Goal: Use online tool/utility: Utilize a website feature to perform a specific function

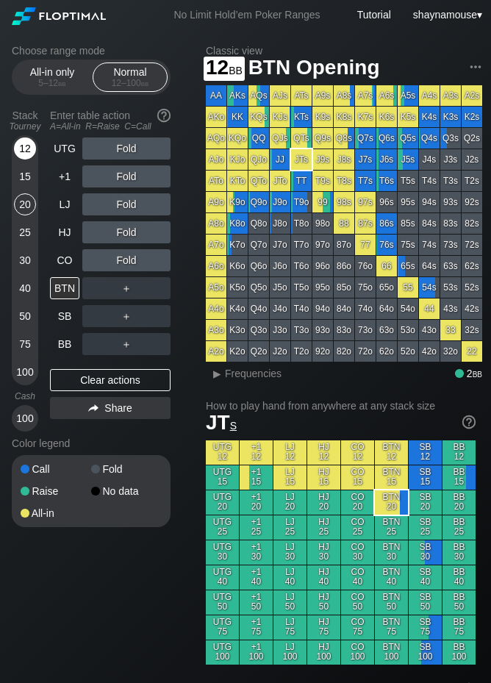
click at [26, 157] on div "12" at bounding box center [25, 148] width 22 height 22
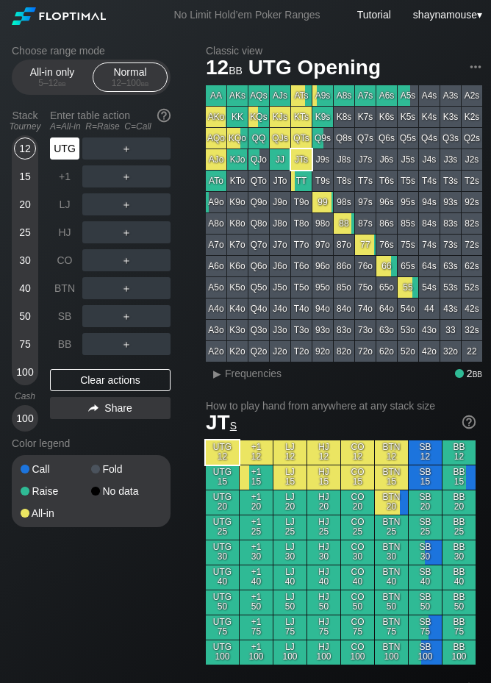
click at [59, 150] on div "UTG" at bounding box center [64, 148] width 29 height 22
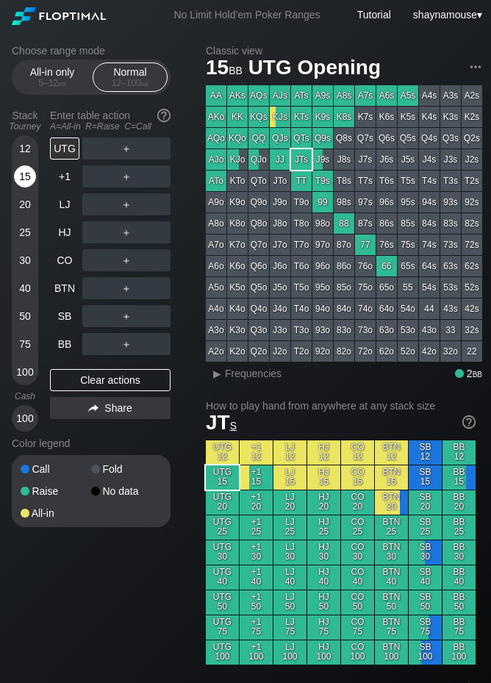
click at [24, 172] on div "15" at bounding box center [25, 176] width 22 height 22
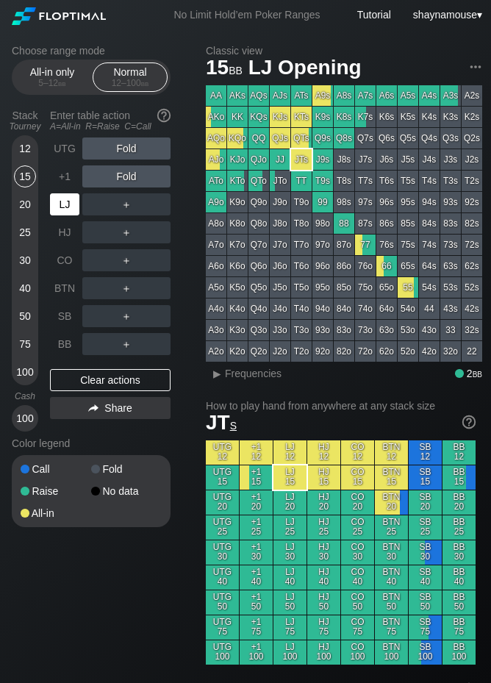
click at [66, 204] on div "LJ" at bounding box center [64, 204] width 29 height 22
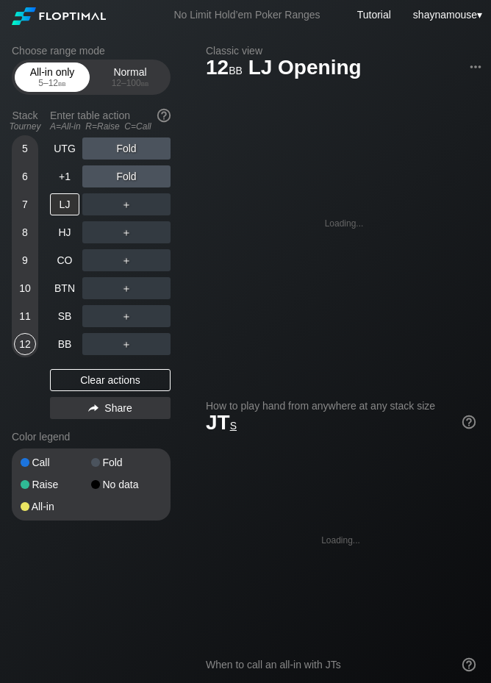
click at [54, 79] on div "5 – 12 bb" at bounding box center [52, 83] width 62 height 10
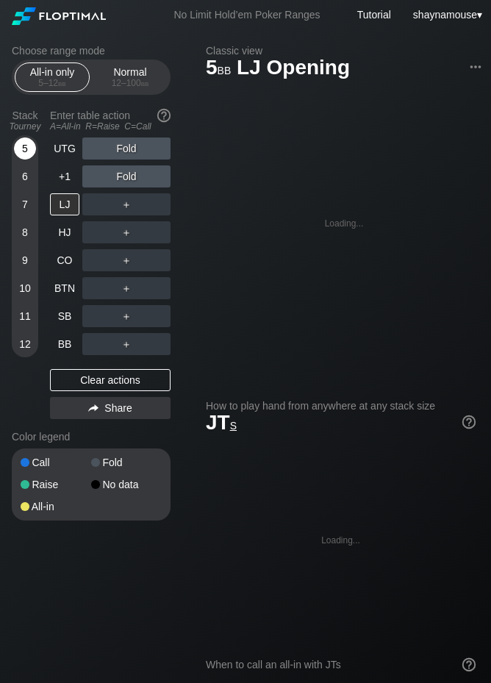
click at [19, 150] on div "5" at bounding box center [25, 148] width 22 height 22
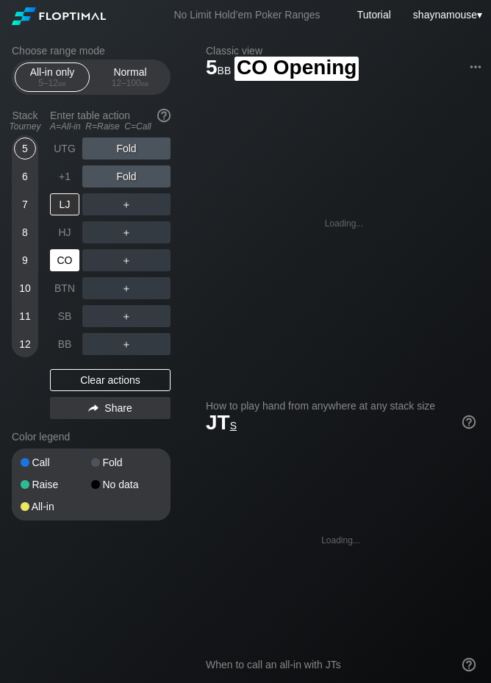
click at [63, 254] on div "CO" at bounding box center [64, 260] width 29 height 22
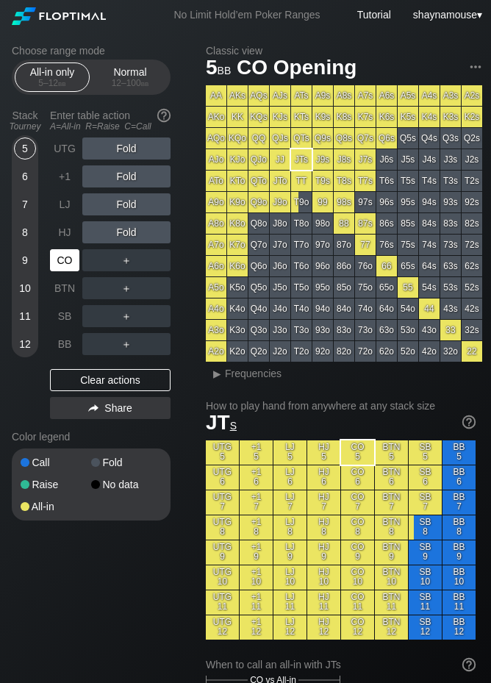
click at [63, 254] on div "CO" at bounding box center [64, 260] width 29 height 22
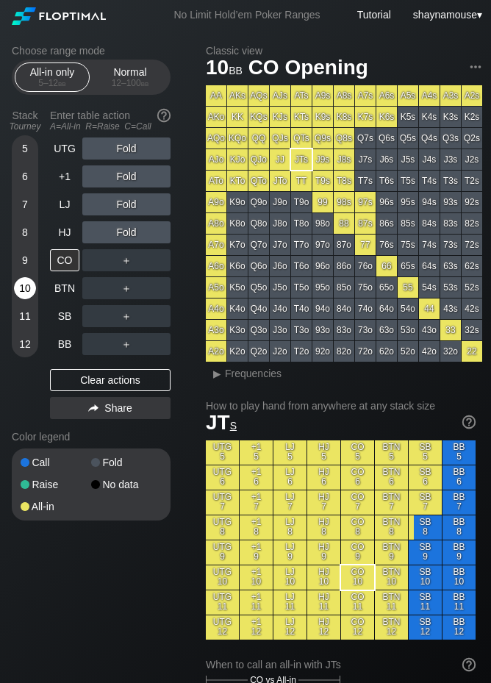
click at [21, 287] on div "10" at bounding box center [25, 288] width 22 height 22
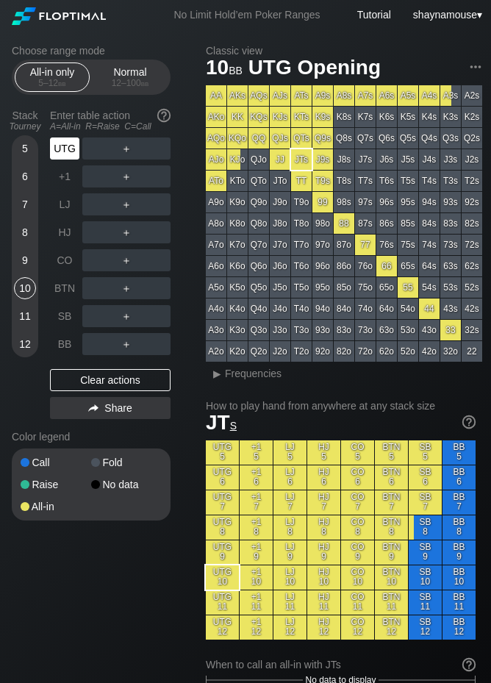
click at [60, 157] on div "UTG" at bounding box center [64, 148] width 29 height 22
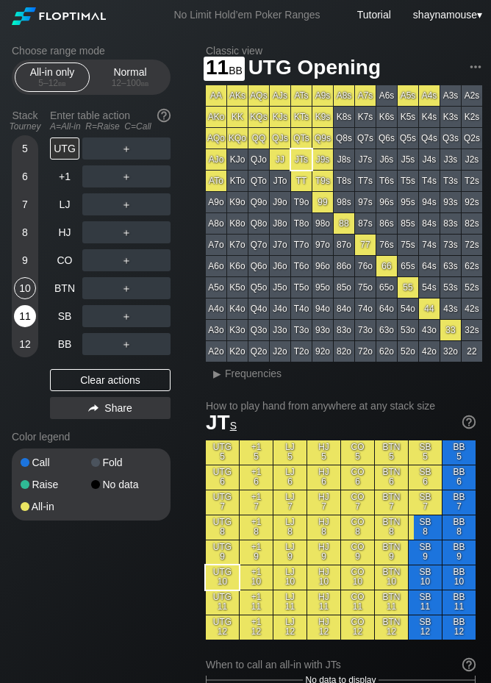
click at [29, 309] on div "11" at bounding box center [25, 316] width 22 height 22
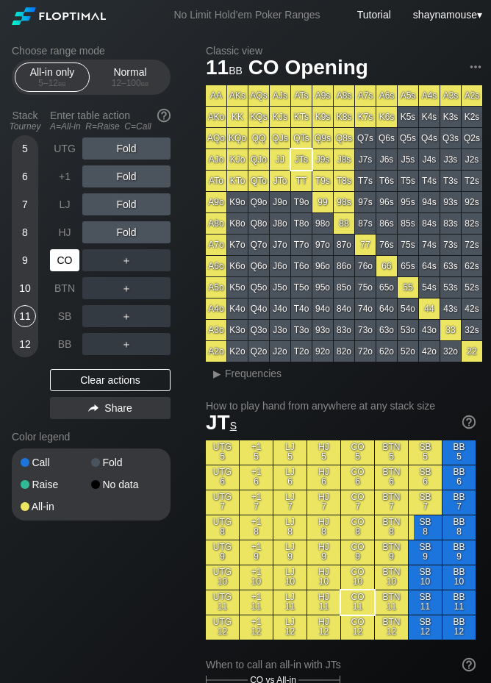
click at [65, 270] on div "CO" at bounding box center [64, 260] width 29 height 22
click at [30, 209] on div "7" at bounding box center [25, 204] width 22 height 22
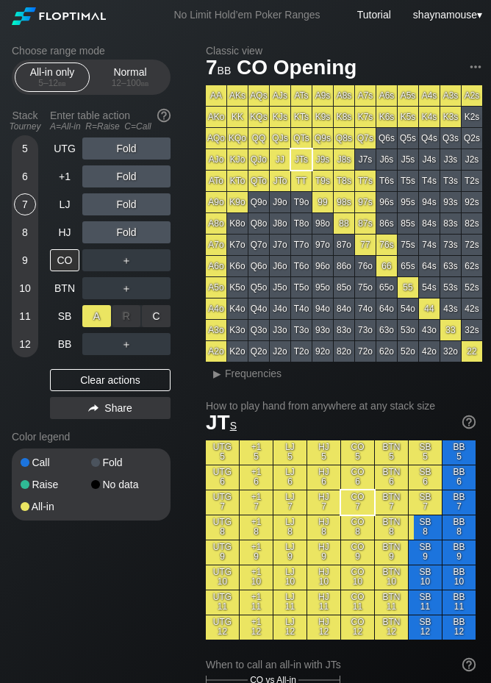
click at [96, 316] on div "A ✕" at bounding box center [96, 316] width 29 height 22
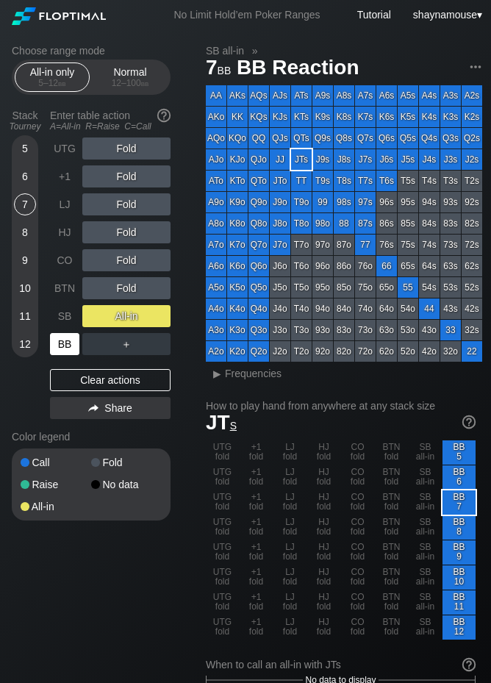
click at [68, 337] on div "BB" at bounding box center [64, 344] width 29 height 22
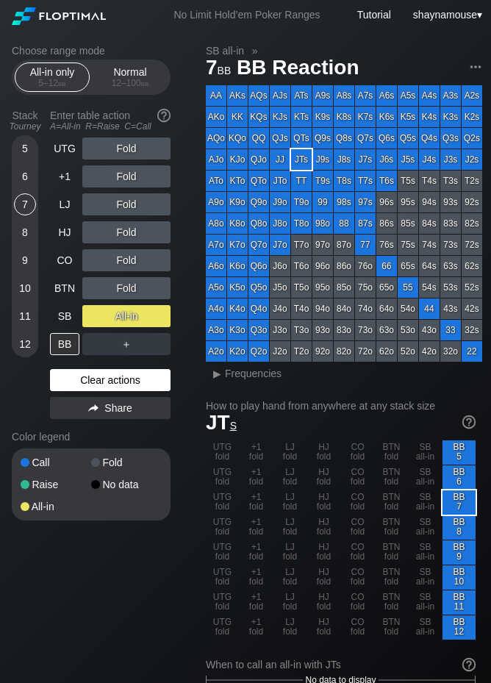
click at [146, 381] on div "Clear actions" at bounding box center [110, 380] width 121 height 22
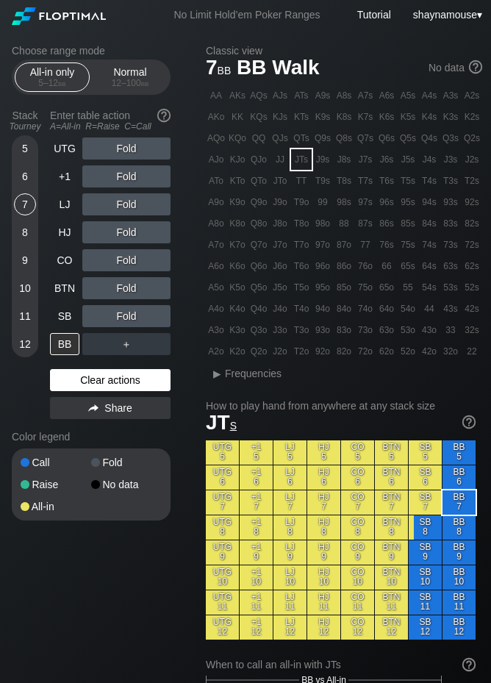
click at [146, 381] on div "Clear actions" at bounding box center [110, 380] width 121 height 22
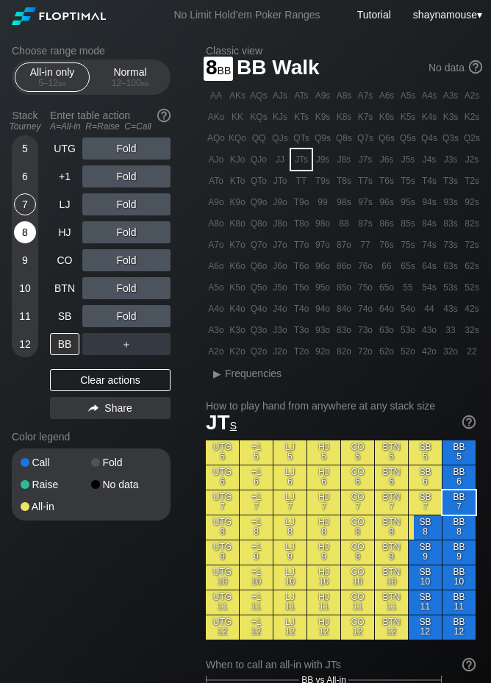
click at [24, 228] on div "8" at bounding box center [25, 232] width 22 height 22
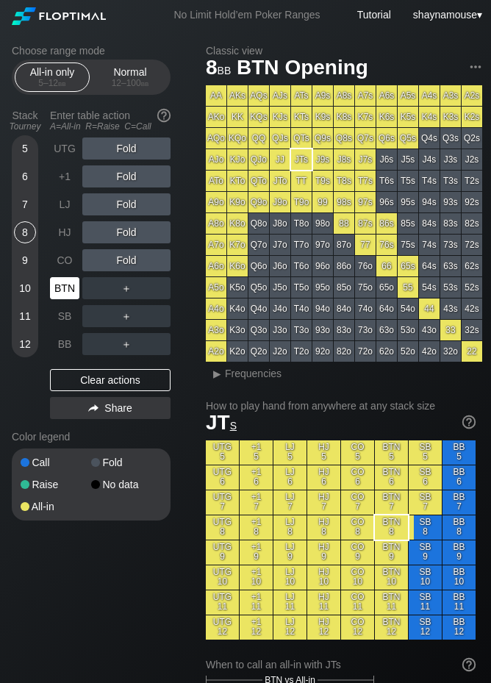
click at [58, 298] on div "BTN" at bounding box center [64, 288] width 29 height 22
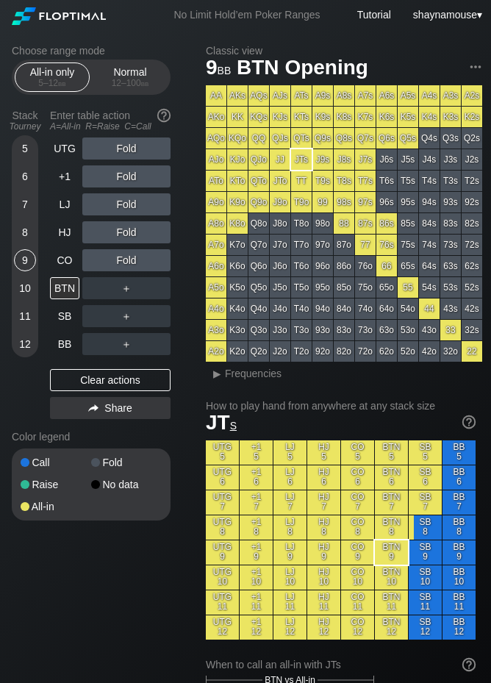
drag, startPoint x: 29, startPoint y: 267, endPoint x: 43, endPoint y: 278, distance: 17.3
click at [29, 270] on div "9" at bounding box center [25, 260] width 22 height 22
click at [86, 289] on div "A ✕" at bounding box center [96, 288] width 29 height 22
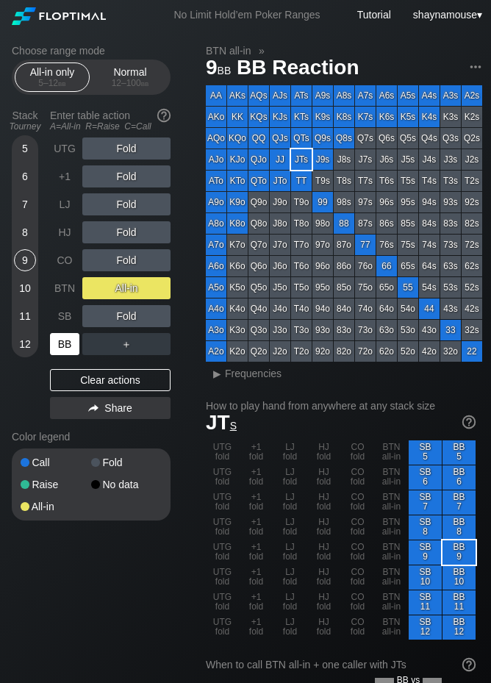
click at [62, 345] on div "BB" at bounding box center [64, 344] width 29 height 22
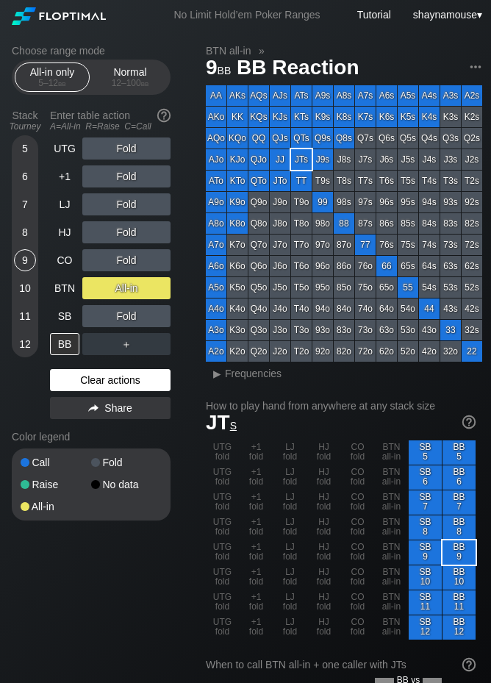
click at [118, 382] on div "Clear actions" at bounding box center [110, 380] width 121 height 22
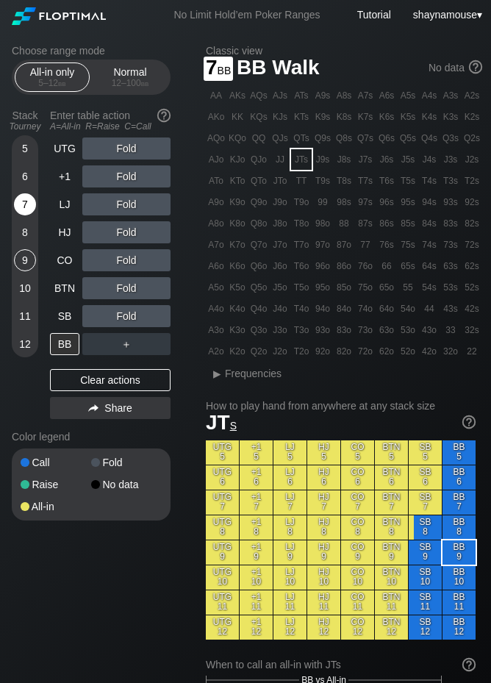
click at [24, 205] on div "7" at bounding box center [25, 204] width 22 height 22
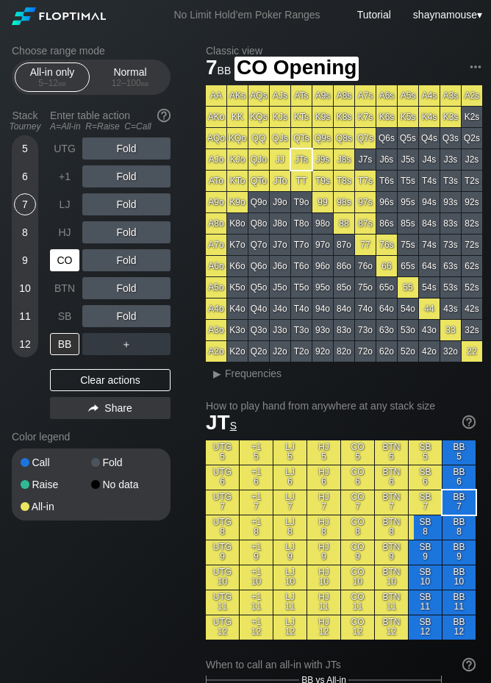
click at [64, 267] on div "CO" at bounding box center [64, 260] width 29 height 22
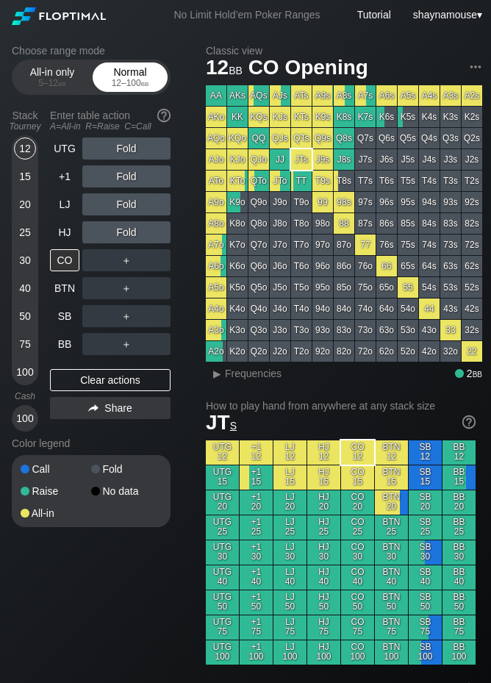
click at [120, 64] on div "Normal 12 – 100 bb" at bounding box center [130, 77] width 68 height 28
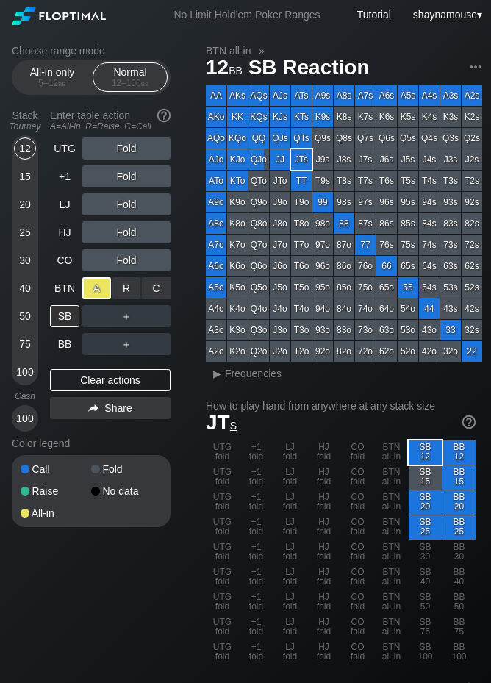
click at [92, 297] on div "A ✕" at bounding box center [96, 288] width 29 height 22
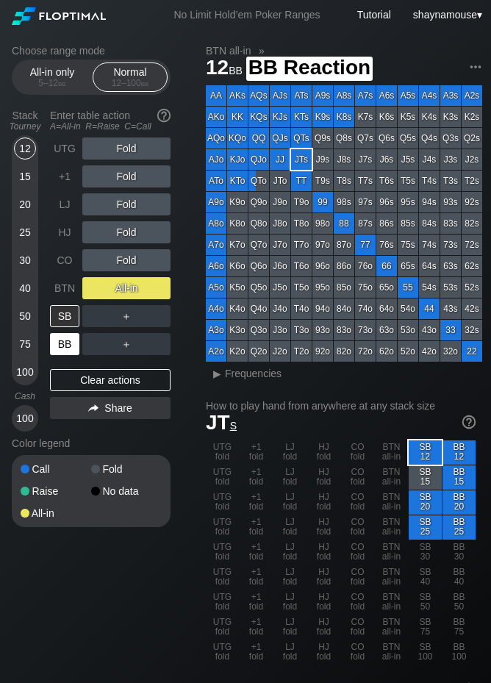
click at [60, 333] on div "BB" at bounding box center [64, 344] width 29 height 22
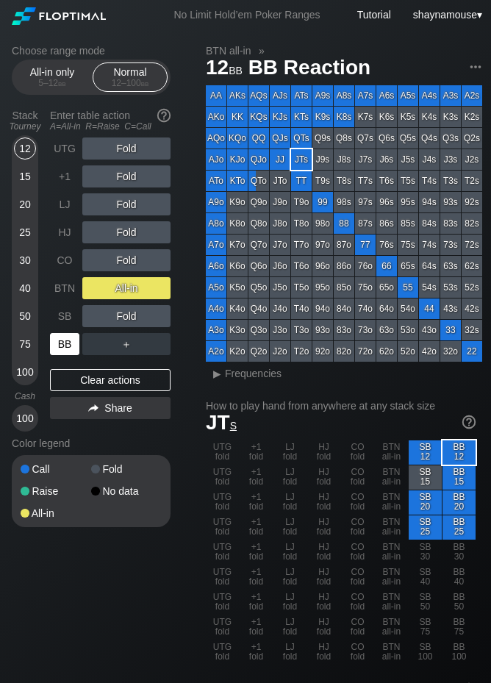
click at [60, 333] on div "BB" at bounding box center [64, 344] width 29 height 22
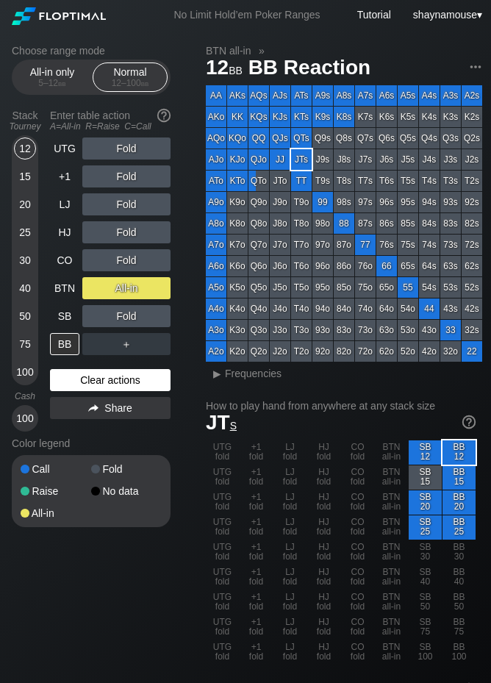
click at [113, 376] on div "Clear actions" at bounding box center [110, 380] width 121 height 22
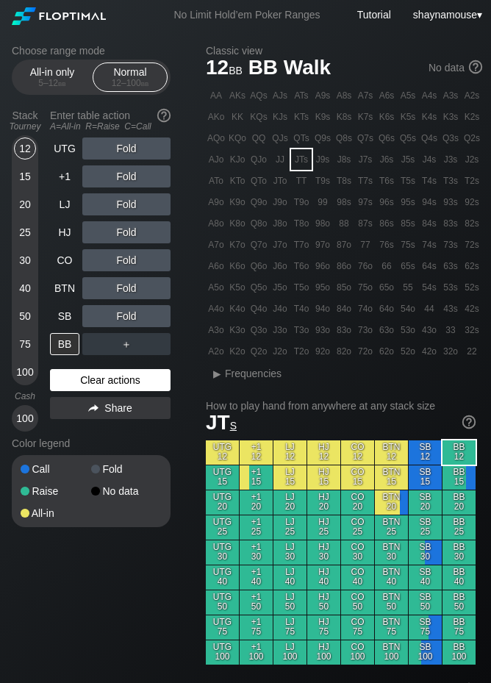
click at [113, 376] on div "Clear actions" at bounding box center [110, 380] width 121 height 22
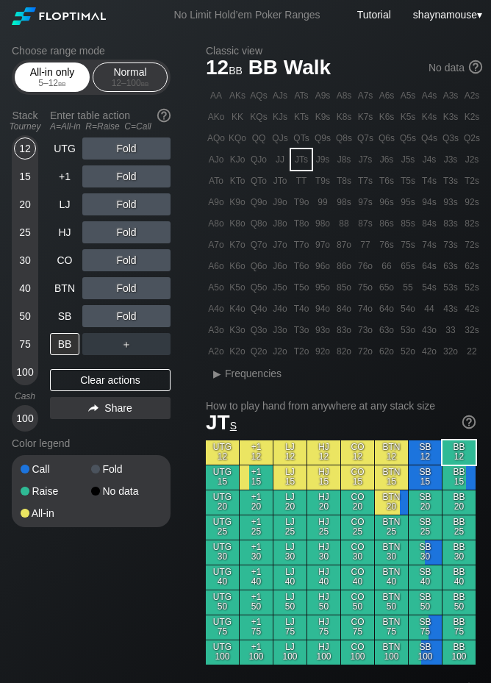
click at [54, 78] on div "5 – 12 bb" at bounding box center [52, 83] width 62 height 10
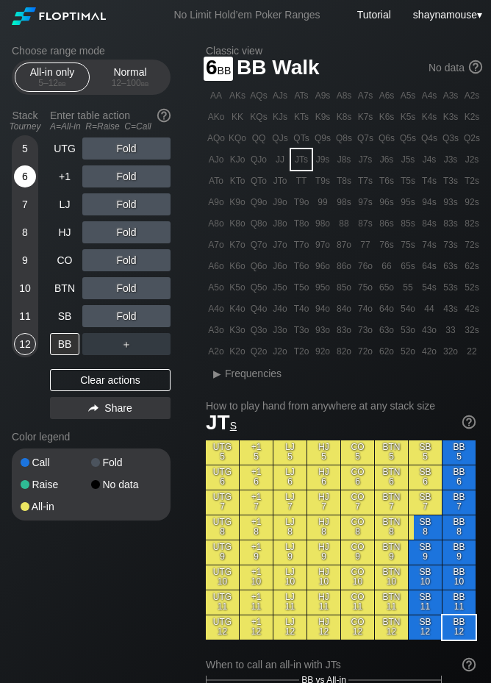
click at [27, 171] on div "6" at bounding box center [25, 176] width 22 height 22
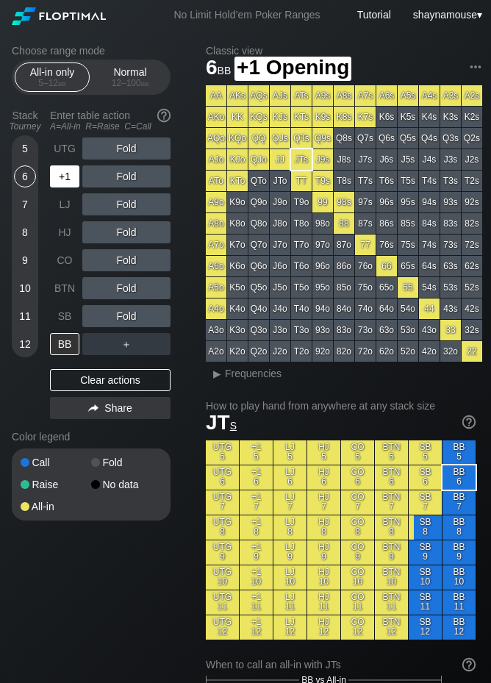
click at [72, 169] on div "+1" at bounding box center [64, 176] width 29 height 22
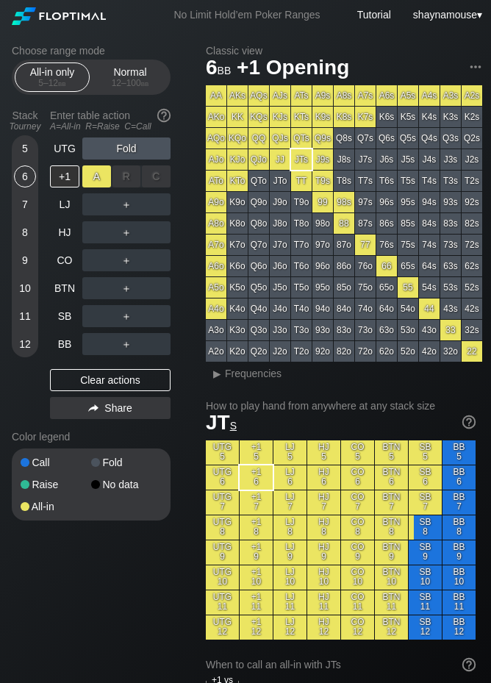
click at [97, 174] on div "A ✕" at bounding box center [96, 176] width 29 height 22
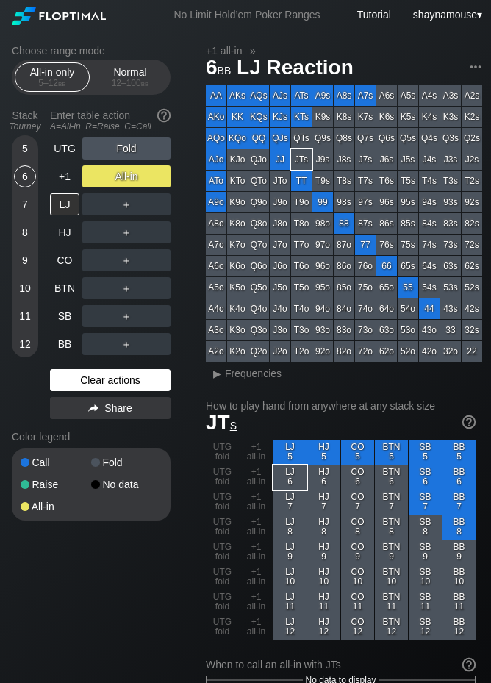
click at [127, 386] on div "Clear actions" at bounding box center [110, 380] width 121 height 22
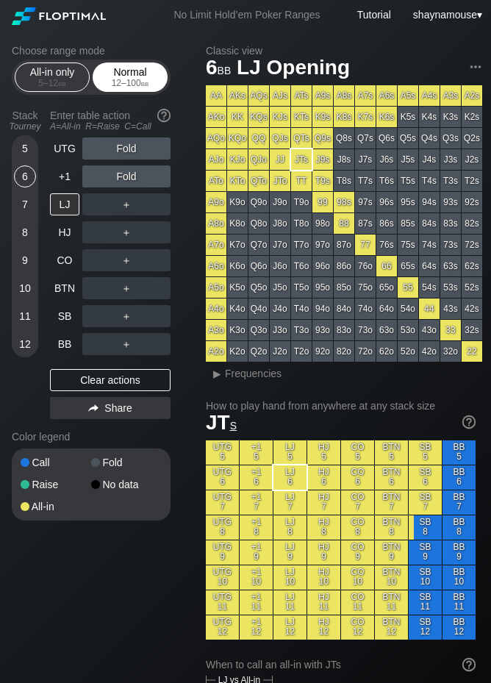
click at [143, 85] on span "bb" at bounding box center [145, 83] width 8 height 10
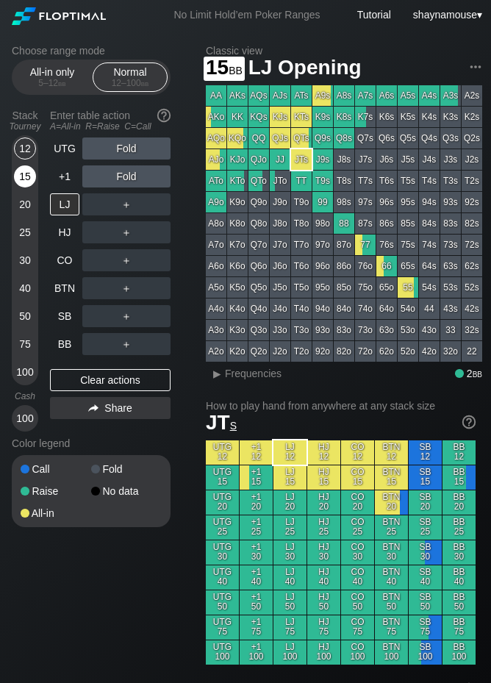
click at [26, 182] on div "15" at bounding box center [25, 176] width 22 height 22
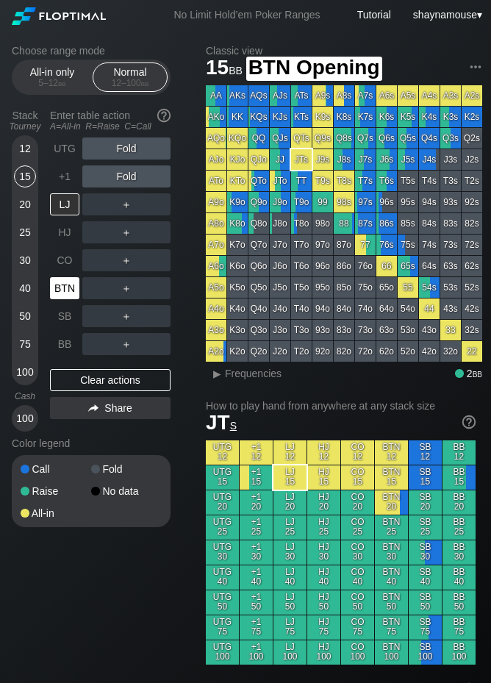
click at [76, 290] on div "BTN" at bounding box center [64, 288] width 29 height 22
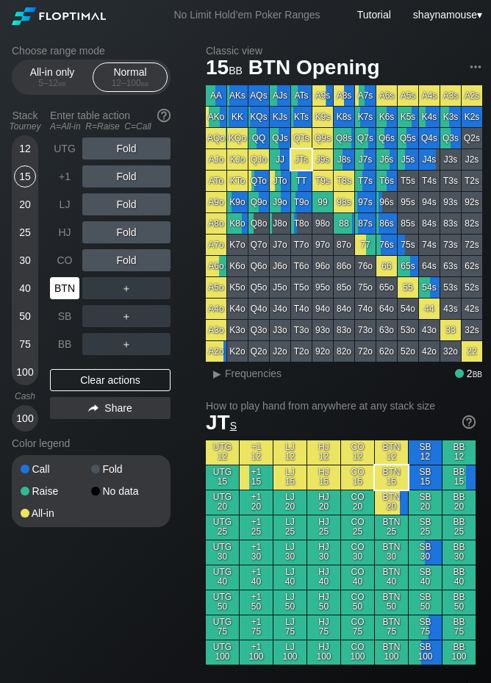
click at [76, 290] on div "BTN" at bounding box center [64, 288] width 29 height 22
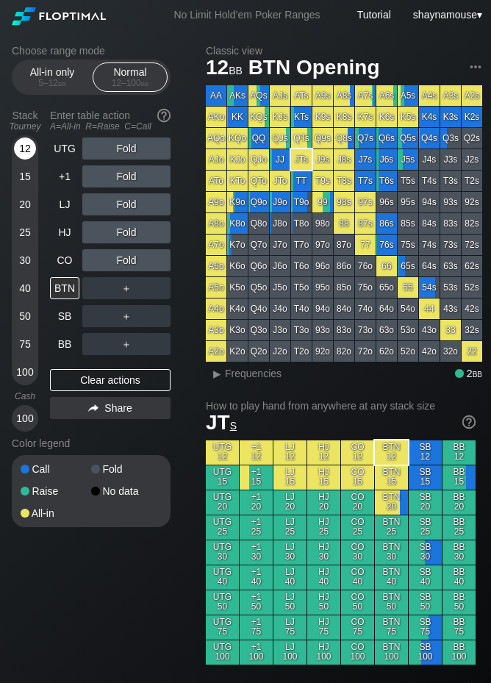
click at [28, 151] on div "12" at bounding box center [25, 148] width 22 height 22
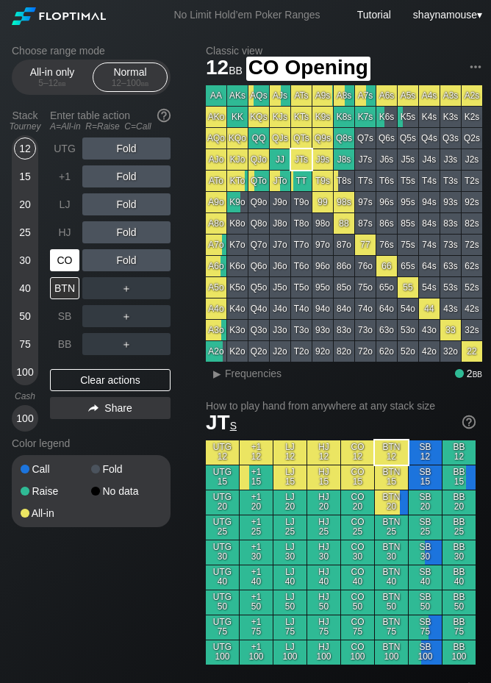
click at [67, 256] on div "CO" at bounding box center [64, 260] width 29 height 22
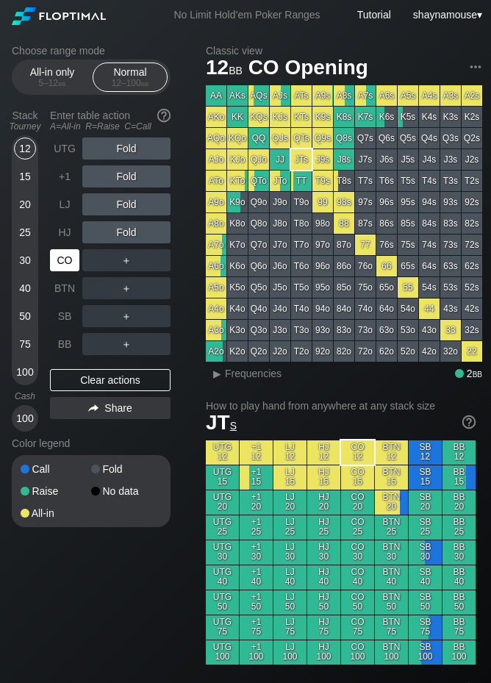
click at [67, 256] on div "CO" at bounding box center [64, 260] width 29 height 22
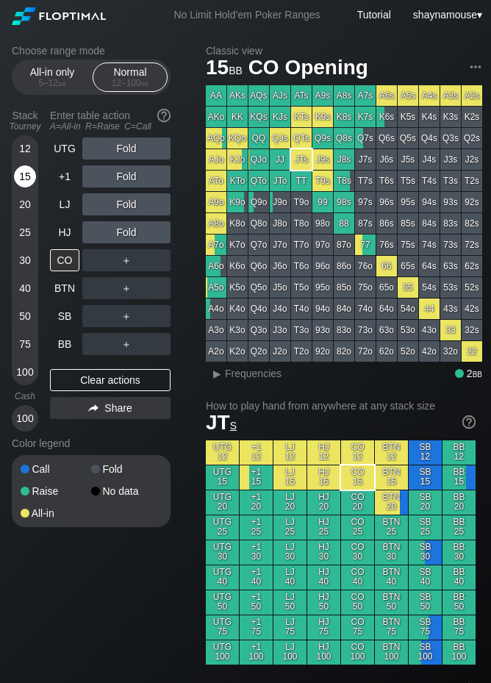
click at [27, 185] on div "15" at bounding box center [25, 176] width 22 height 22
click at [135, 264] on div "R ✕" at bounding box center [126, 260] width 29 height 22
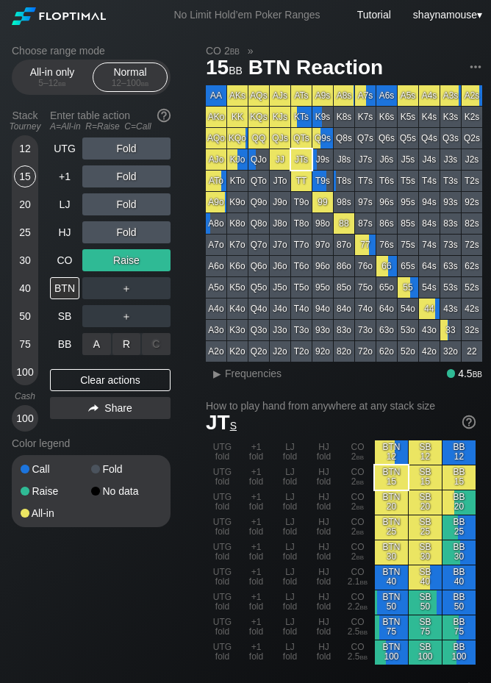
click at [88, 342] on div "A ✕" at bounding box center [96, 344] width 29 height 22
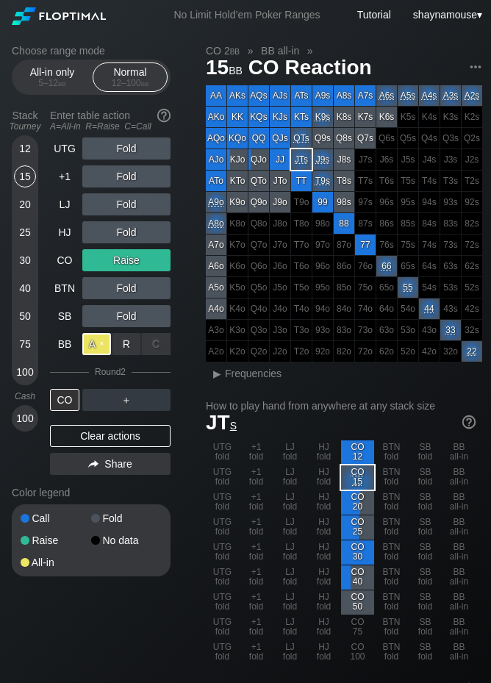
click at [98, 342] on div "A ✕" at bounding box center [96, 344] width 29 height 22
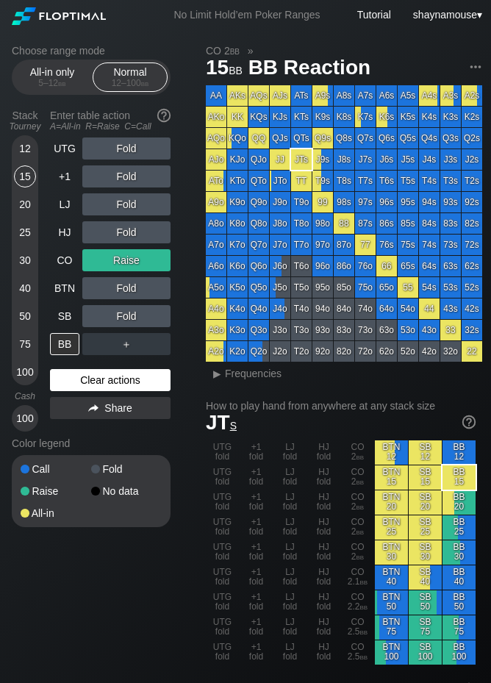
click at [121, 378] on div "Clear actions" at bounding box center [110, 380] width 121 height 22
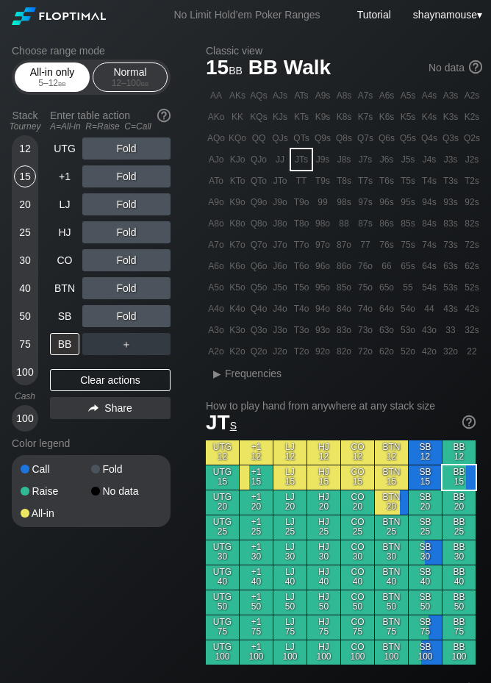
click at [42, 79] on div "5 – 12 bb" at bounding box center [52, 83] width 62 height 10
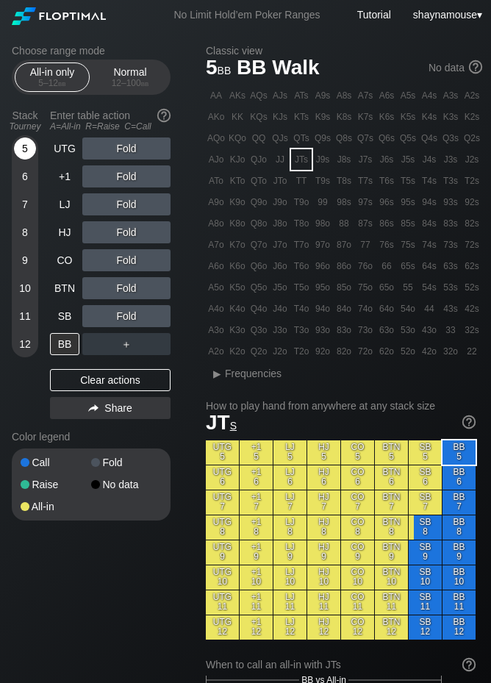
click at [32, 150] on div "5" at bounding box center [25, 148] width 22 height 22
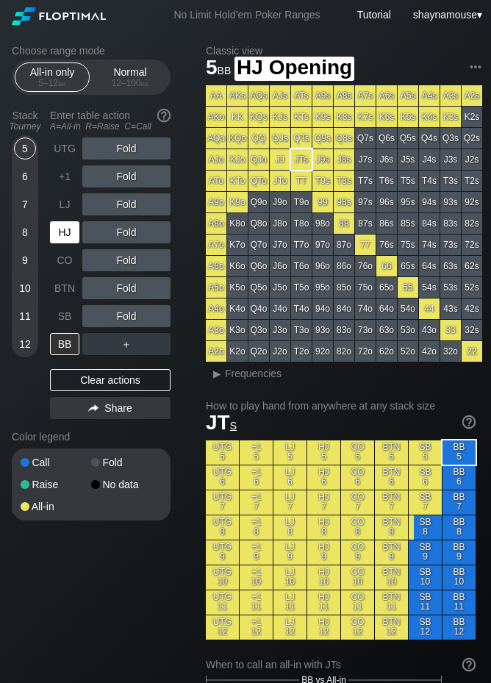
click at [68, 233] on div "HJ" at bounding box center [64, 232] width 29 height 22
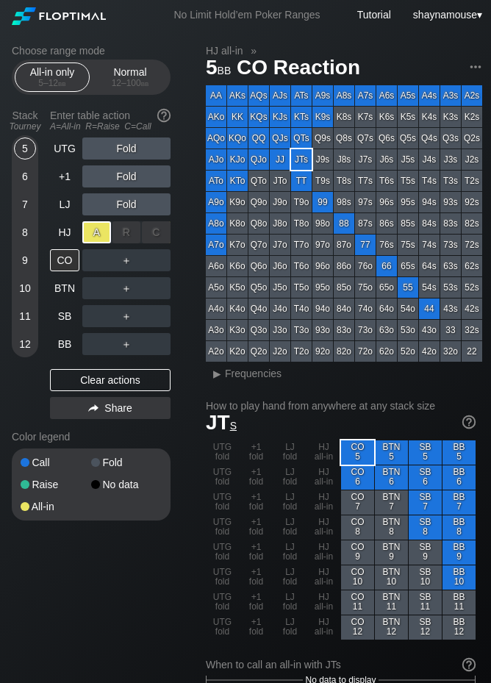
click at [88, 237] on div "A ✕" at bounding box center [96, 232] width 29 height 22
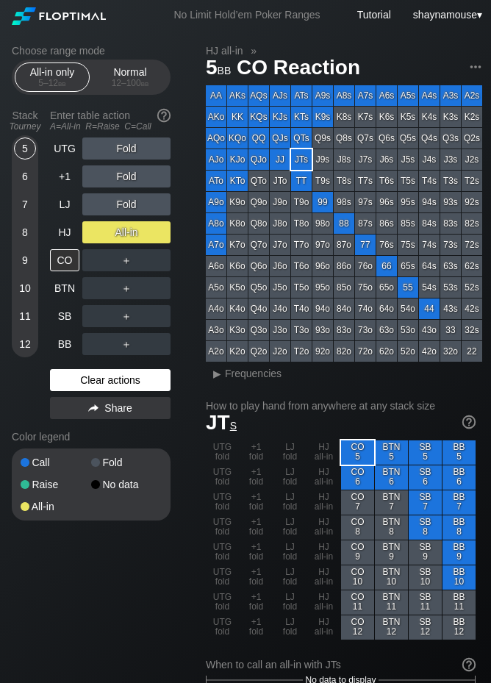
click at [116, 381] on div "Clear actions" at bounding box center [110, 380] width 121 height 22
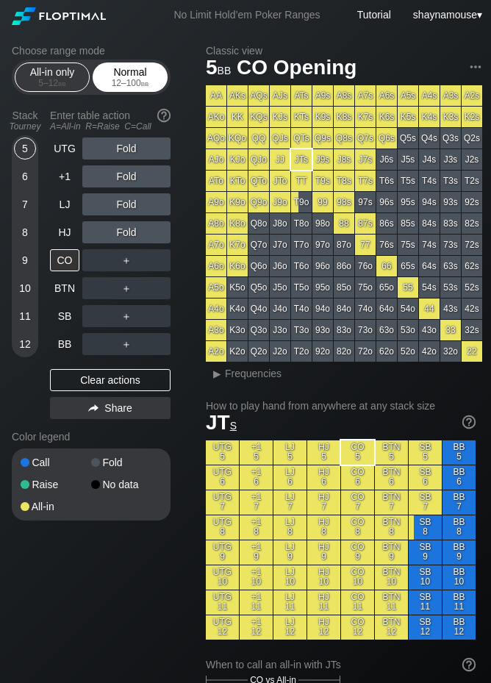
click at [118, 78] on div "12 – 100 bb" at bounding box center [130, 83] width 62 height 10
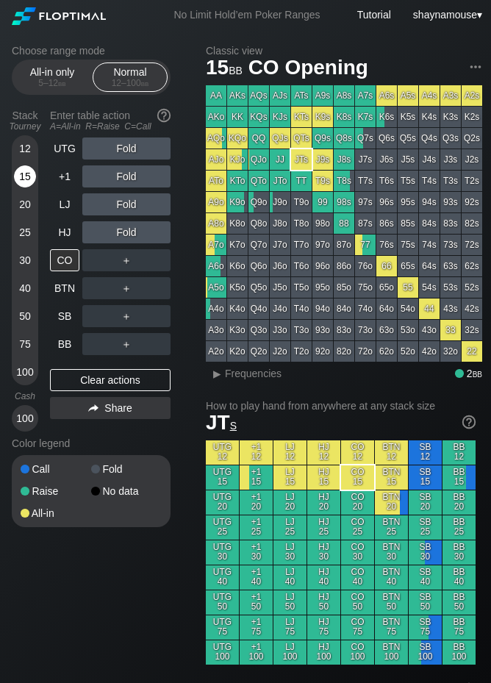
click at [18, 176] on div "15" at bounding box center [25, 176] width 22 height 22
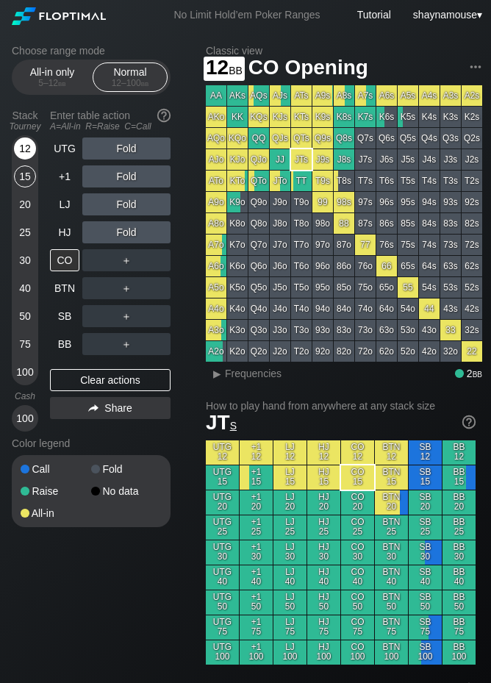
click at [21, 142] on div "12" at bounding box center [25, 148] width 22 height 22
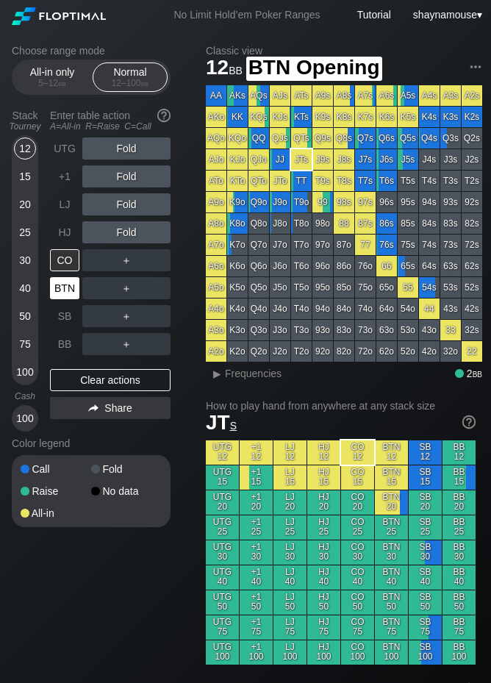
click at [65, 285] on div "BTN" at bounding box center [64, 288] width 29 height 22
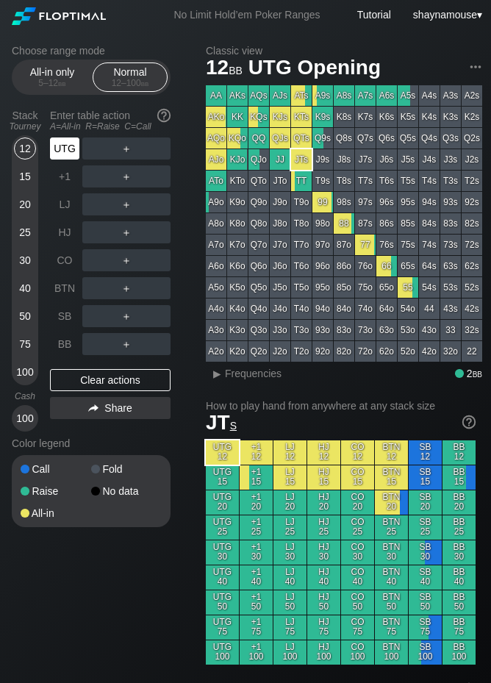
click at [65, 162] on div "UTG" at bounding box center [66, 148] width 32 height 28
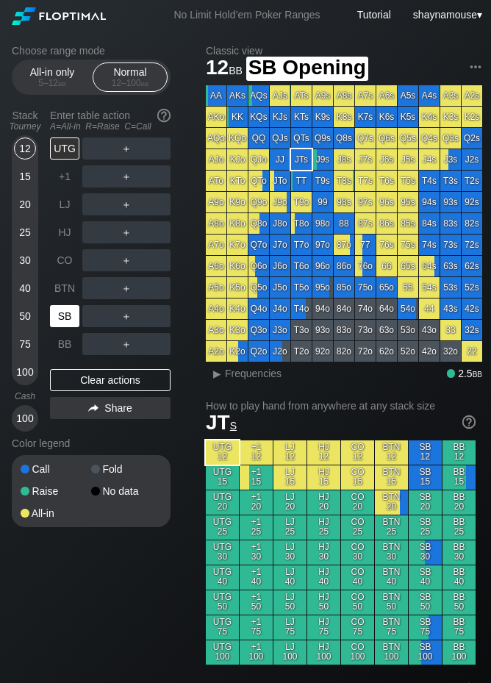
click at [57, 311] on div "SB" at bounding box center [64, 316] width 29 height 22
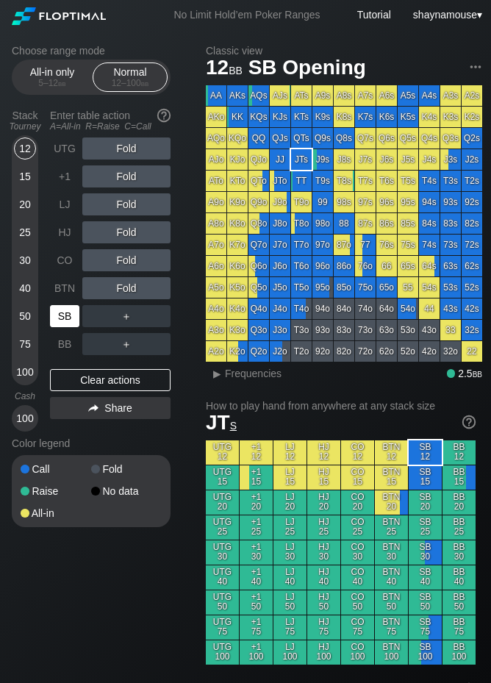
click at [57, 311] on div "SB" at bounding box center [64, 316] width 29 height 22
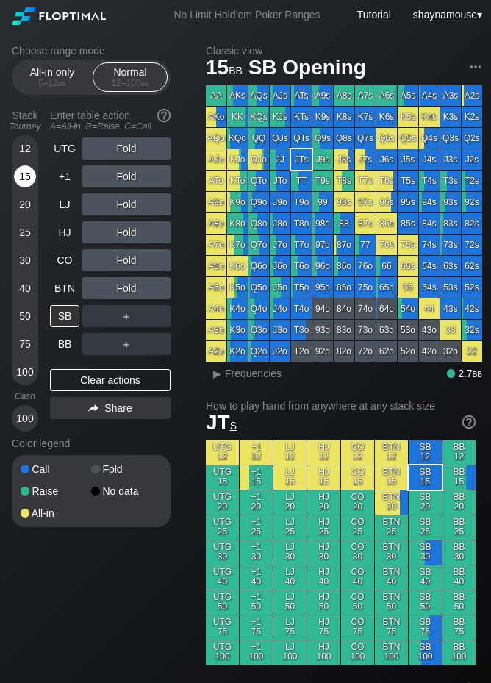
click at [18, 173] on div "15" at bounding box center [25, 176] width 22 height 22
click at [33, 82] on div "5 – 12 bb" at bounding box center [52, 83] width 62 height 10
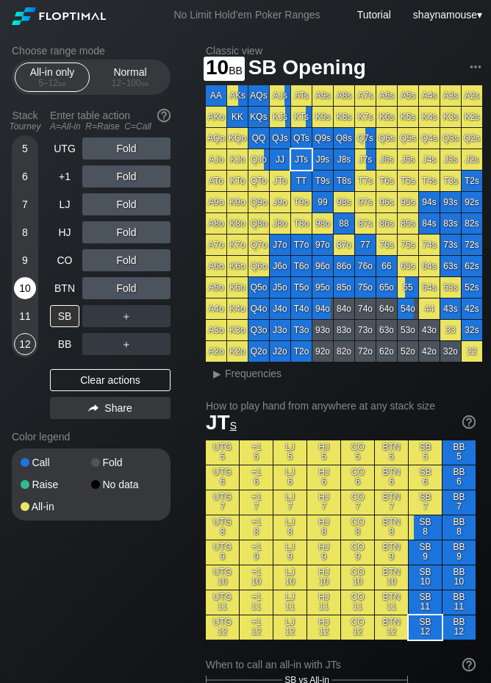
click at [22, 290] on div "10" at bounding box center [25, 288] width 22 height 22
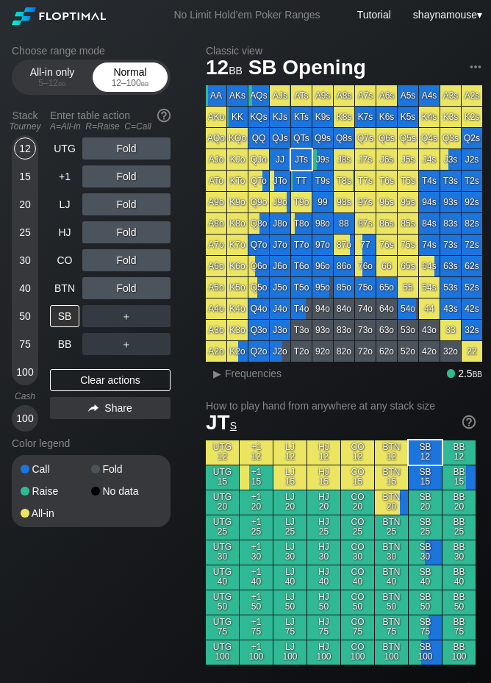
click at [132, 73] on div "Normal 12 – 100 bb" at bounding box center [130, 77] width 68 height 28
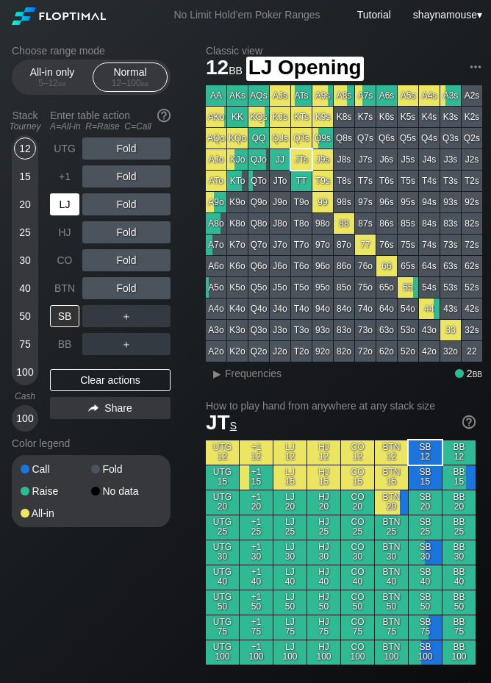
click at [70, 203] on div "LJ" at bounding box center [64, 204] width 29 height 22
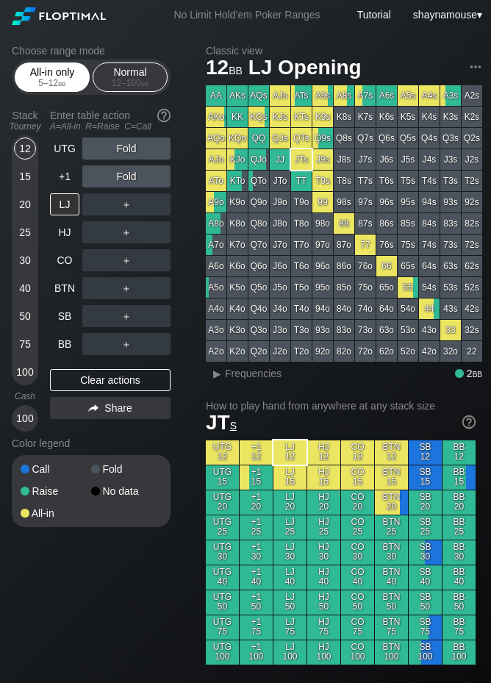
click at [35, 81] on div "5 – 12 bb" at bounding box center [52, 83] width 62 height 10
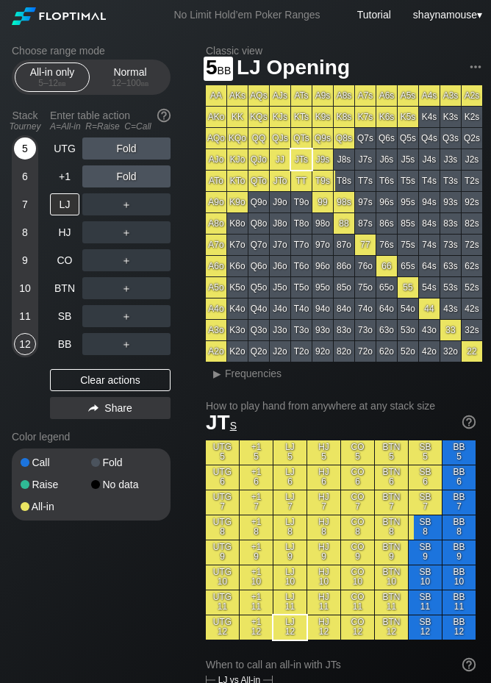
click at [20, 145] on div "5" at bounding box center [25, 148] width 22 height 22
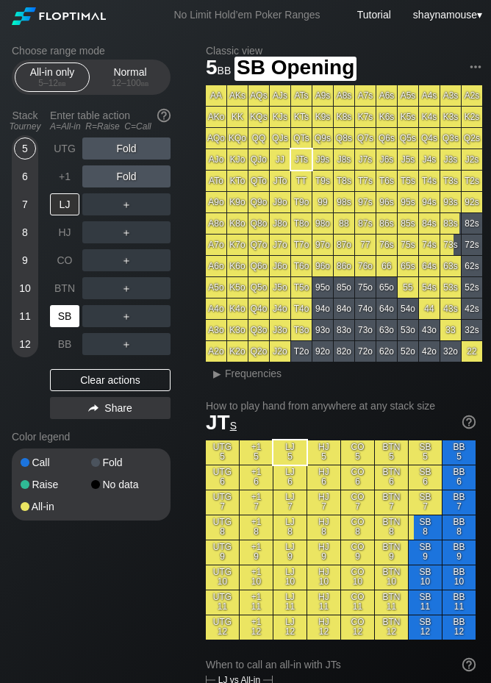
click at [62, 318] on div "SB" at bounding box center [64, 316] width 29 height 22
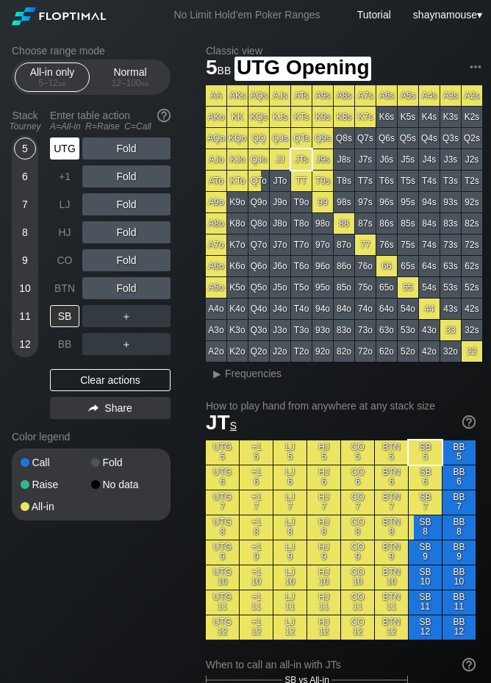
click at [64, 153] on div "UTG" at bounding box center [64, 148] width 29 height 22
